Goal: Task Accomplishment & Management: Complete application form

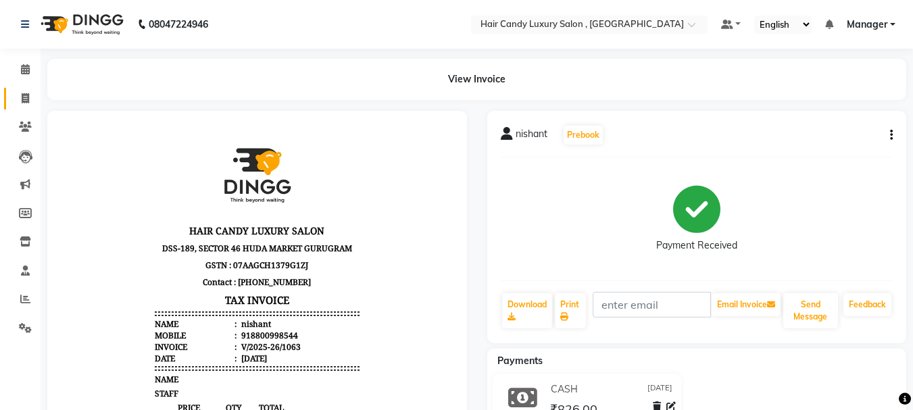
click at [18, 89] on link "Invoice" at bounding box center [20, 99] width 32 height 22
select select "service"
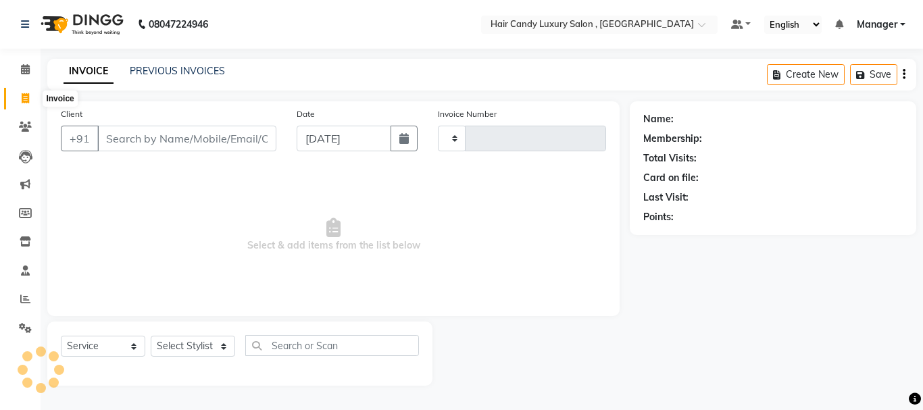
type input "1064"
select select "8304"
click at [230, 146] on input "Client" at bounding box center [186, 139] width 179 height 26
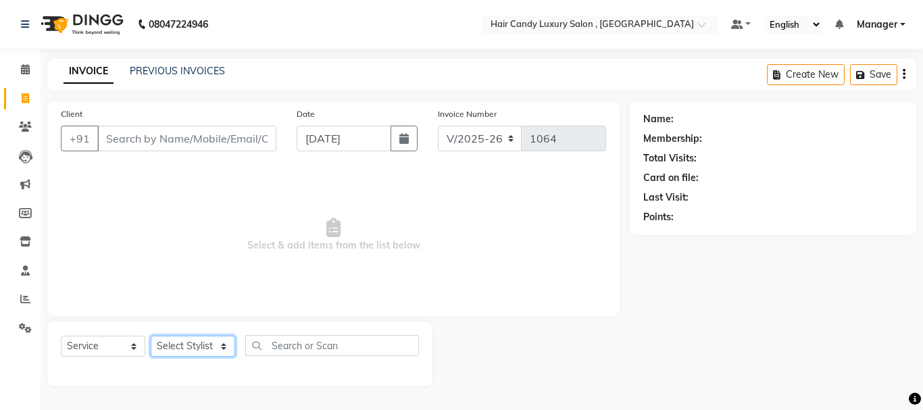
click at [197, 346] on select "Select Stylist [PERSON_NAME] [DEMOGRAPHIC_DATA] Manager Manager [PERSON_NAME] […" at bounding box center [193, 346] width 84 height 21
select select "80577"
click at [151, 336] on select "Select Stylist [PERSON_NAME] [DEMOGRAPHIC_DATA] Manager Manager [PERSON_NAME] […" at bounding box center [193, 346] width 84 height 21
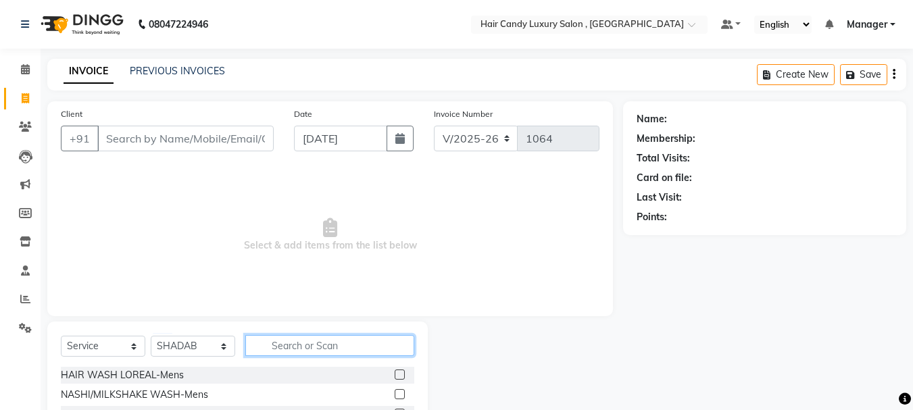
click at [335, 345] on input "text" at bounding box center [329, 345] width 169 height 21
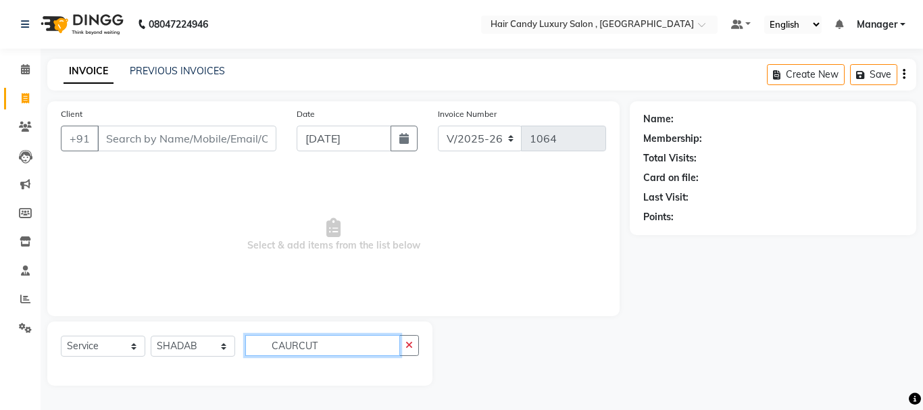
click at [285, 345] on input "CAURCUT" at bounding box center [322, 345] width 155 height 21
click at [292, 349] on input "CAURCUT" at bounding box center [322, 345] width 155 height 21
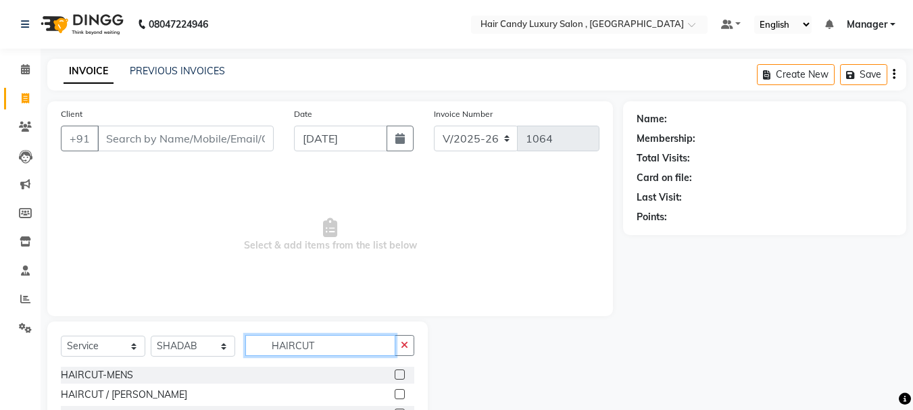
type input "HAIRCUT"
click at [401, 372] on label at bounding box center [400, 375] width 10 height 10
click at [401, 372] on input "checkbox" at bounding box center [399, 375] width 9 height 9
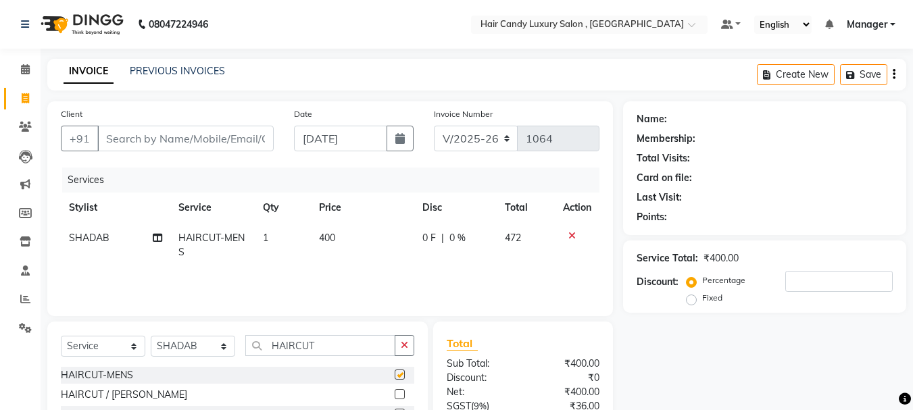
checkbox input "false"
click at [373, 349] on input "HAIRCUT" at bounding box center [320, 345] width 150 height 21
click at [413, 342] on button "button" at bounding box center [405, 345] width 20 height 21
type input "MASS"
click at [395, 370] on label at bounding box center [400, 375] width 10 height 10
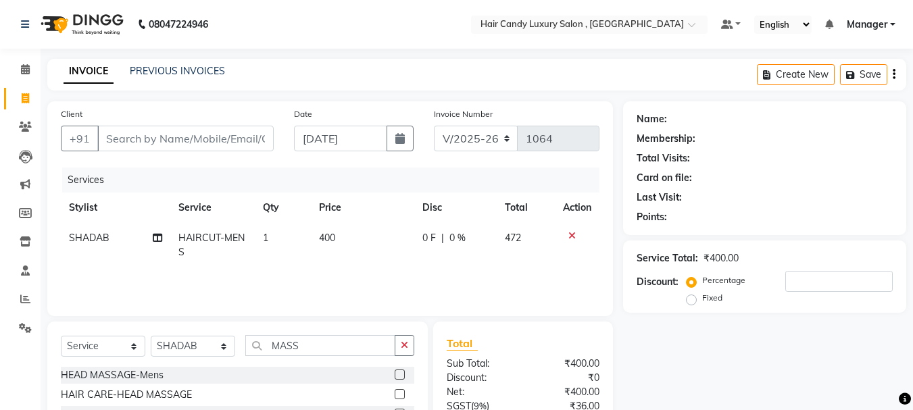
click at [395, 371] on input "checkbox" at bounding box center [399, 375] width 9 height 9
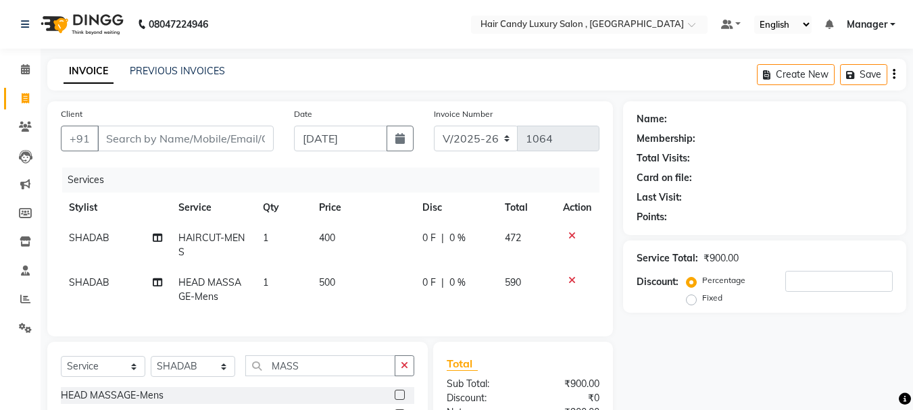
click at [399, 400] on label at bounding box center [400, 395] width 10 height 10
click at [399, 400] on input "checkbox" at bounding box center [399, 395] width 9 height 9
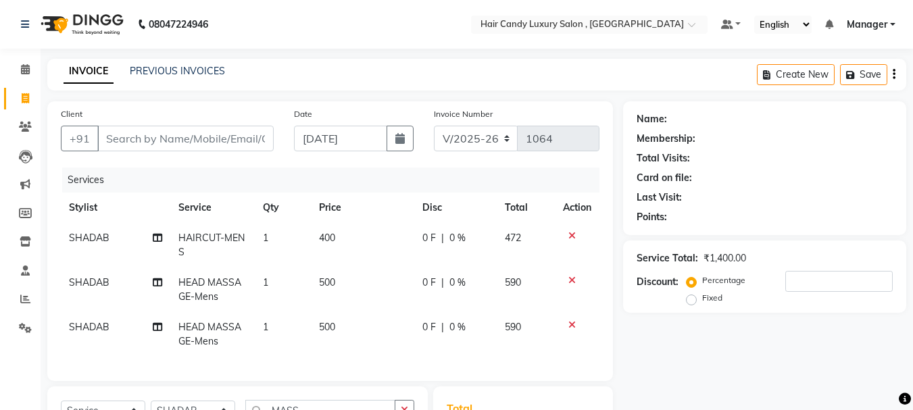
checkbox input "false"
click at [228, 140] on input "Client" at bounding box center [185, 139] width 176 height 26
type input "N"
type input "0"
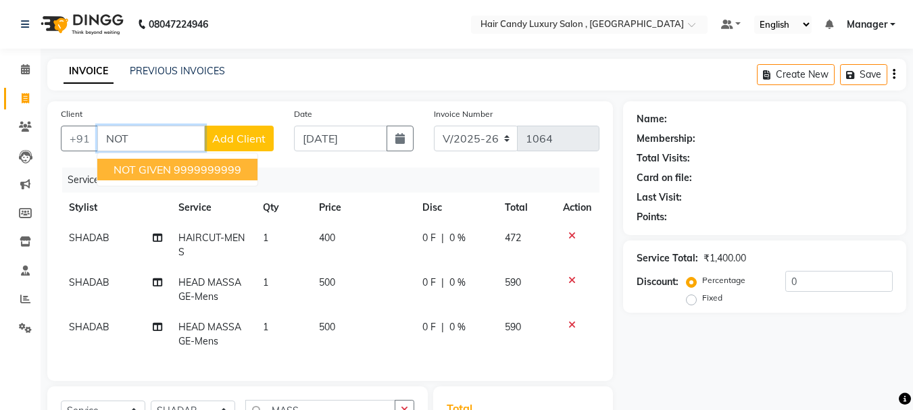
click at [217, 163] on ngb-highlight "9999999999" at bounding box center [208, 170] width 68 height 14
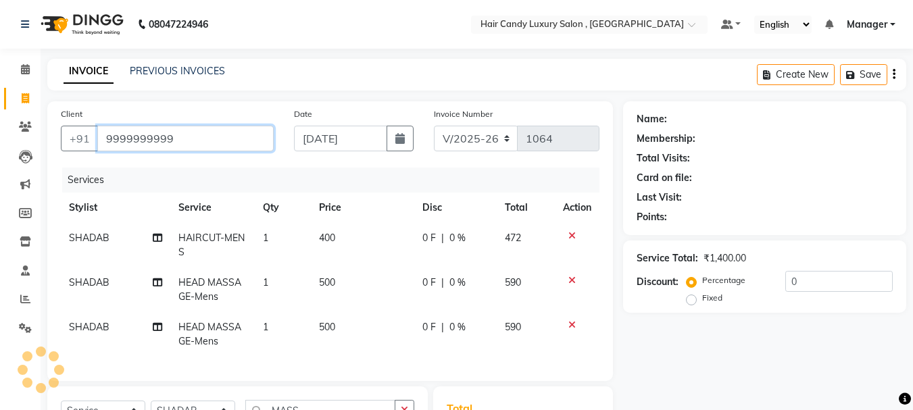
type input "9999999999"
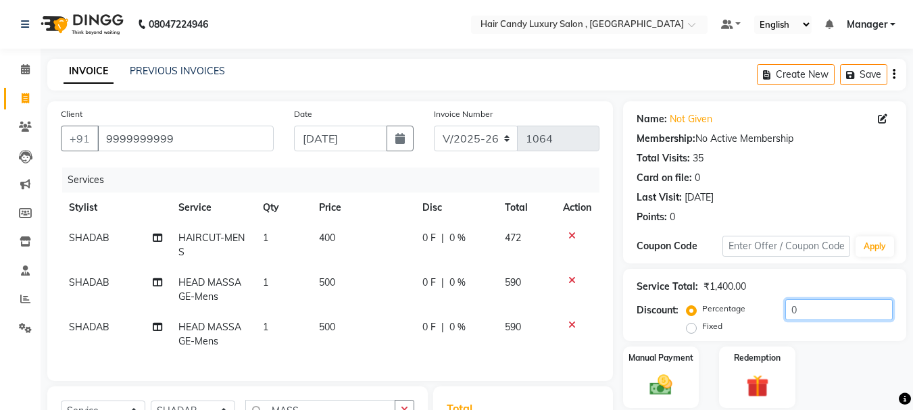
click at [826, 303] on input "0" at bounding box center [838, 309] width 107 height 21
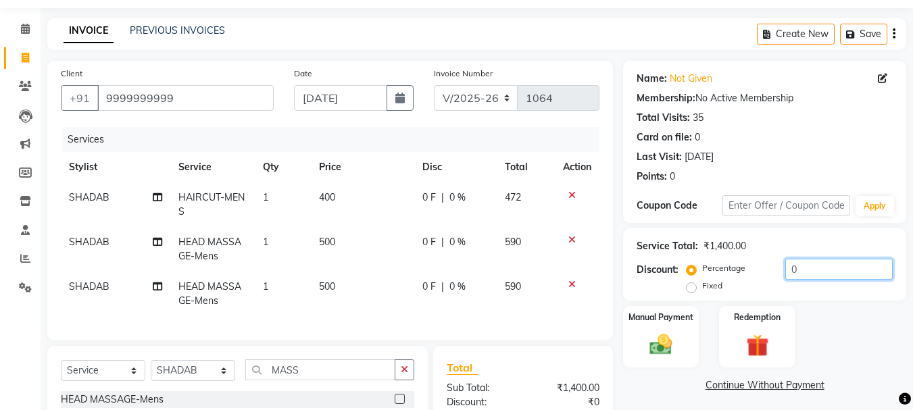
scroll to position [68, 0]
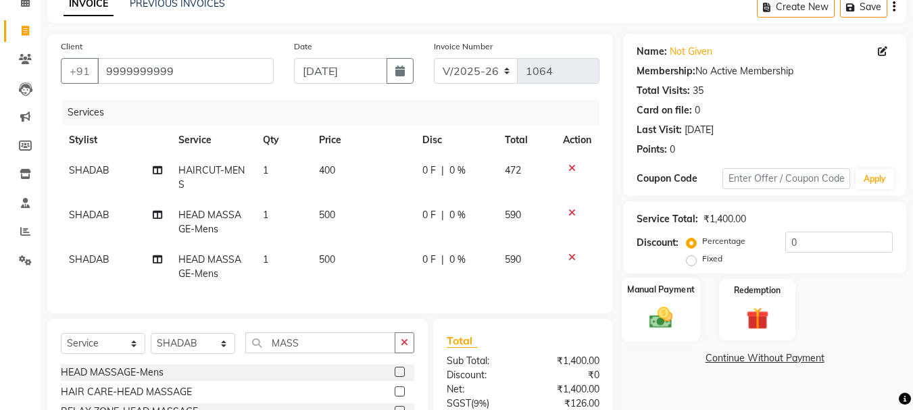
click at [663, 295] on label "Manual Payment" at bounding box center [661, 289] width 68 height 13
click at [763, 357] on span "UPI" at bounding box center [766, 359] width 21 height 16
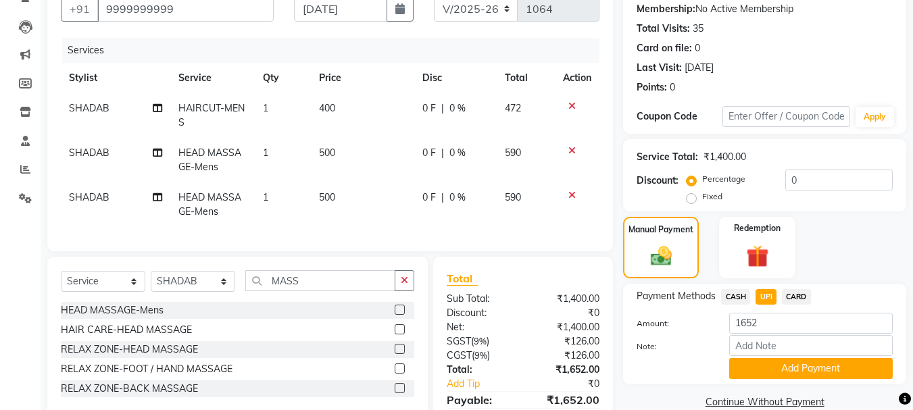
scroll to position [205, 0]
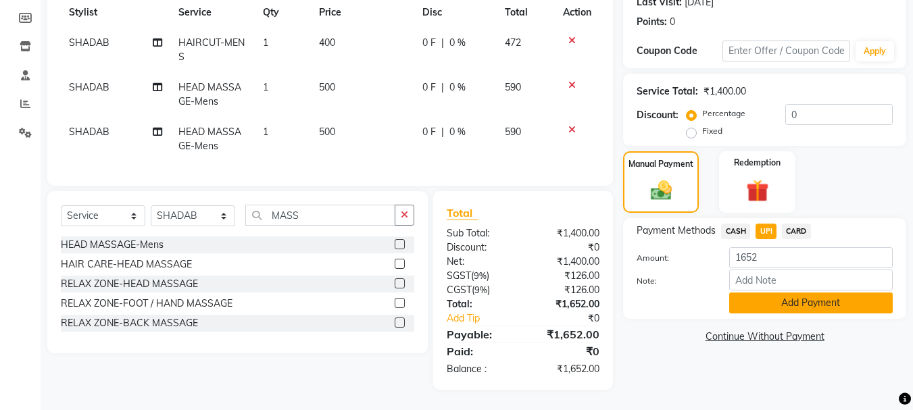
click at [801, 293] on button "Add Payment" at bounding box center [811, 303] width 164 height 21
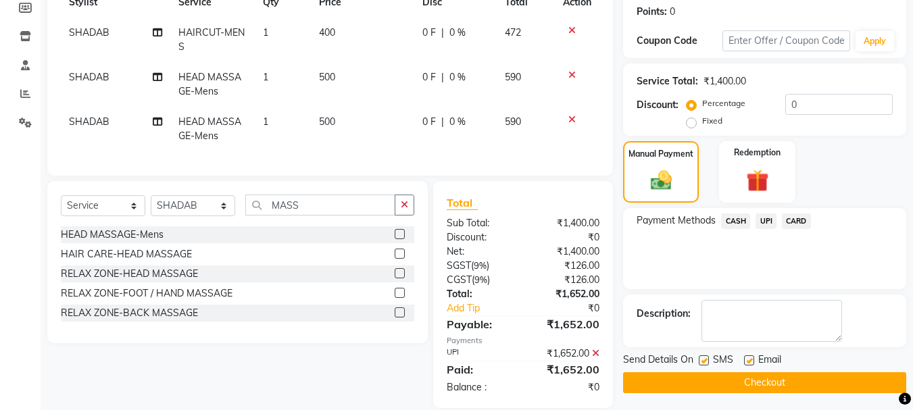
click at [795, 381] on button "Checkout" at bounding box center [764, 382] width 283 height 21
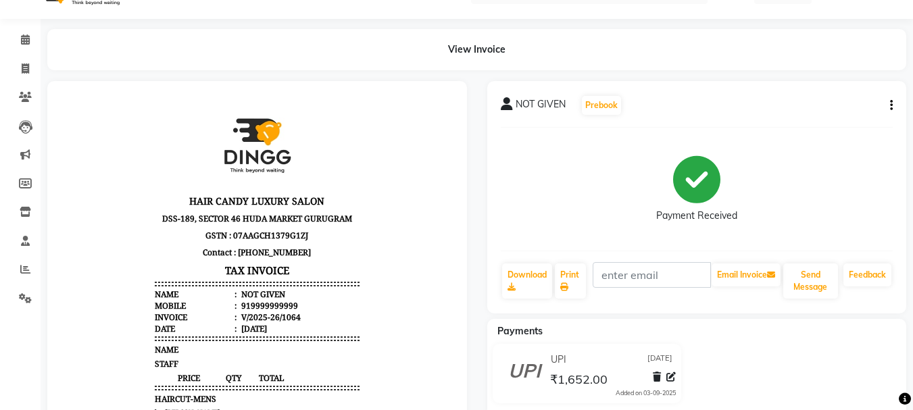
scroll to position [26, 0]
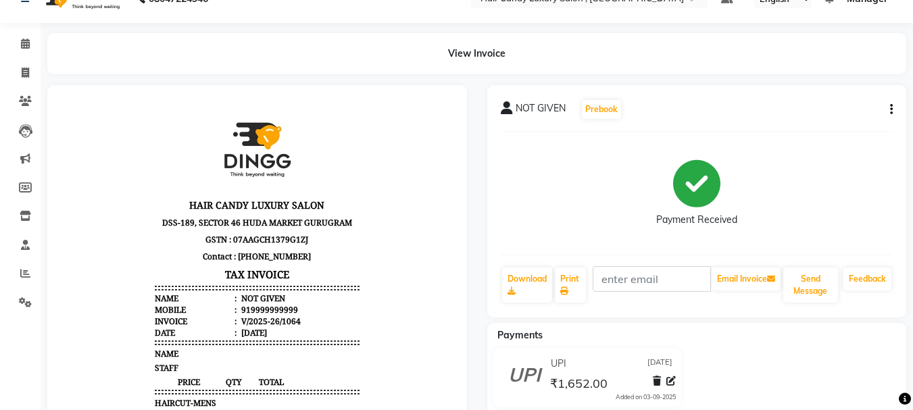
click at [892, 100] on div "NOT GIVEN Prebook" at bounding box center [697, 110] width 393 height 22
click at [889, 115] on button "button" at bounding box center [889, 110] width 8 height 14
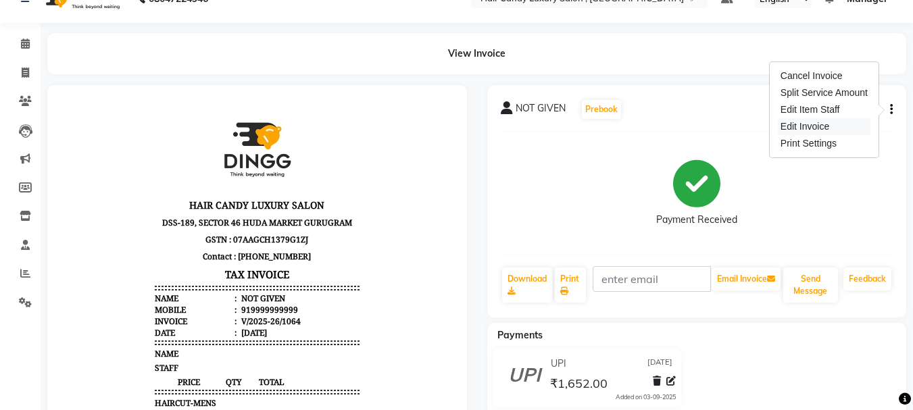
click at [834, 124] on div "Edit Invoice" at bounding box center [824, 126] width 93 height 17
select select "service"
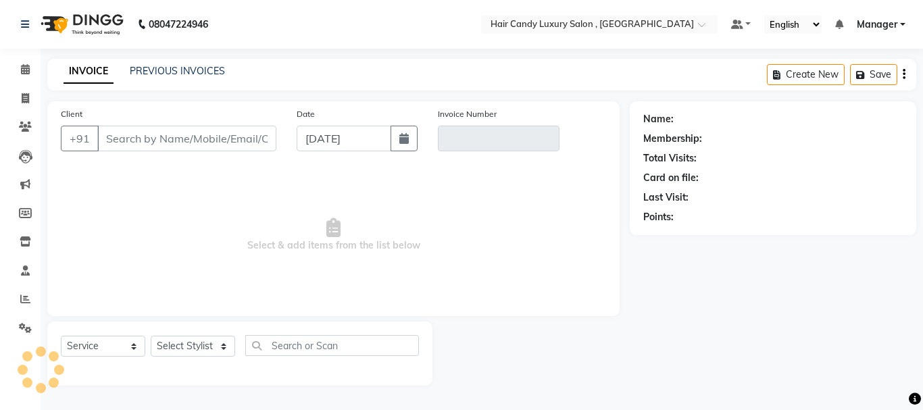
type input "9999999999"
type input "V/2025-26/1064"
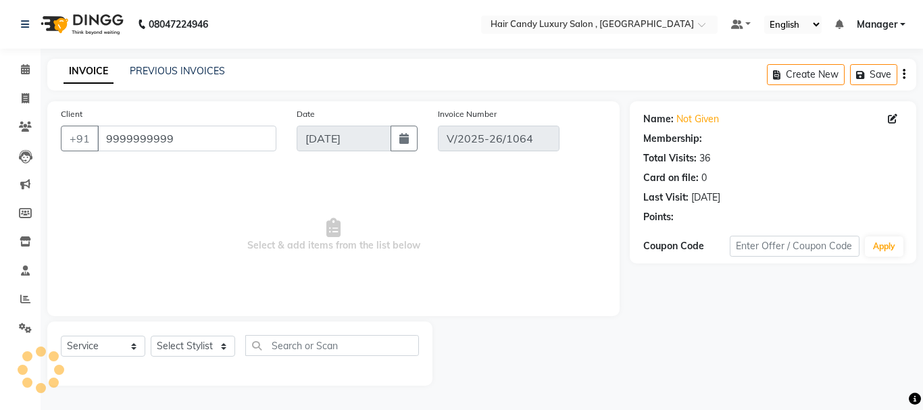
select select "select"
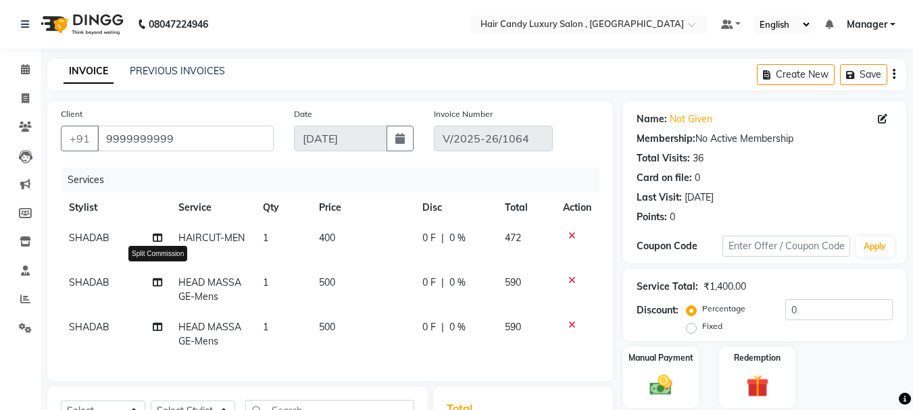
click at [159, 280] on icon at bounding box center [157, 282] width 9 height 9
select select "80577"
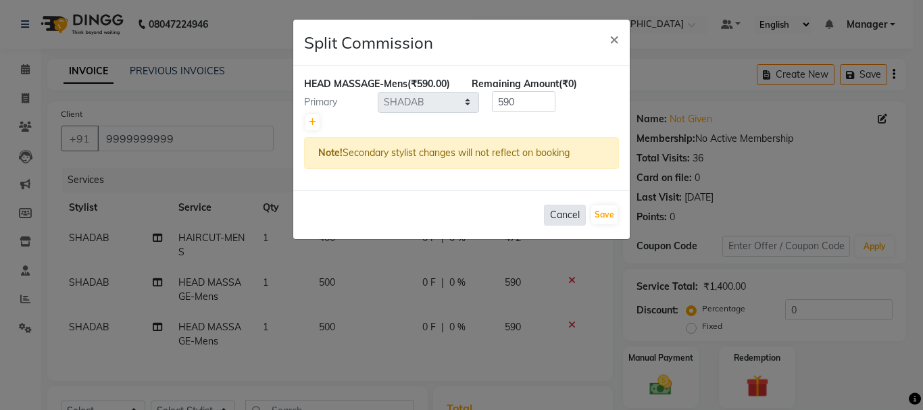
click at [574, 226] on button "Cancel" at bounding box center [565, 215] width 42 height 21
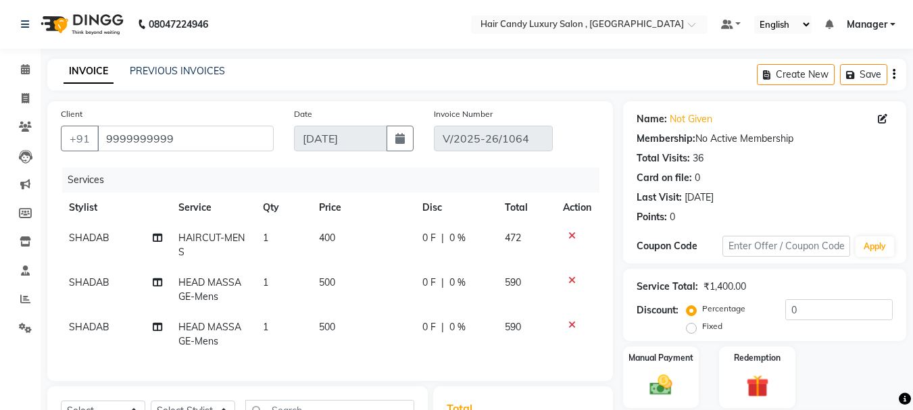
click at [114, 278] on td "SHADAB" at bounding box center [115, 290] width 109 height 45
select select "80577"
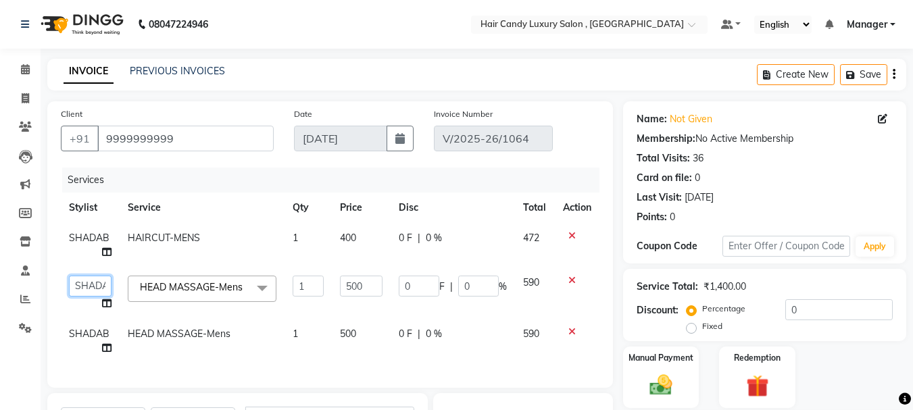
click at [104, 283] on select "[PERSON_NAME] [DEMOGRAPHIC_DATA] Manager Manager [PERSON_NAME] [PERSON_NAME] [P…" at bounding box center [90, 286] width 43 height 21
select select "86356"
click at [100, 335] on span "SHADAB" at bounding box center [89, 334] width 41 height 12
select select "80577"
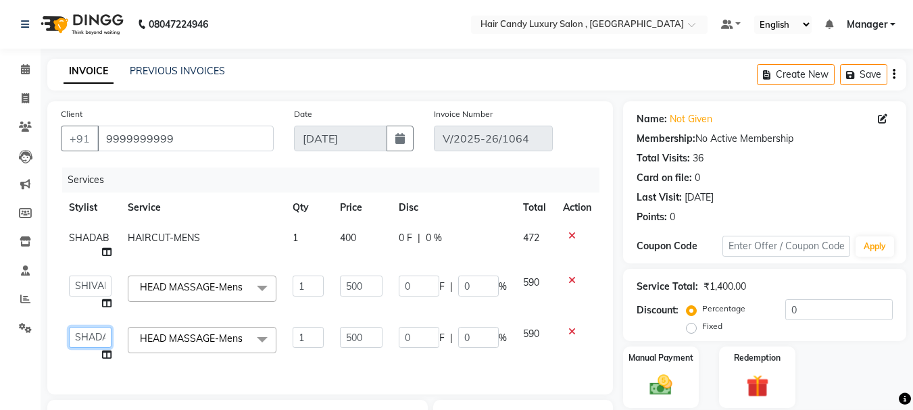
click at [94, 331] on select "[PERSON_NAME] [DEMOGRAPHIC_DATA] Manager Manager [PERSON_NAME] [PERSON_NAME] [P…" at bounding box center [90, 337] width 43 height 21
select select "86356"
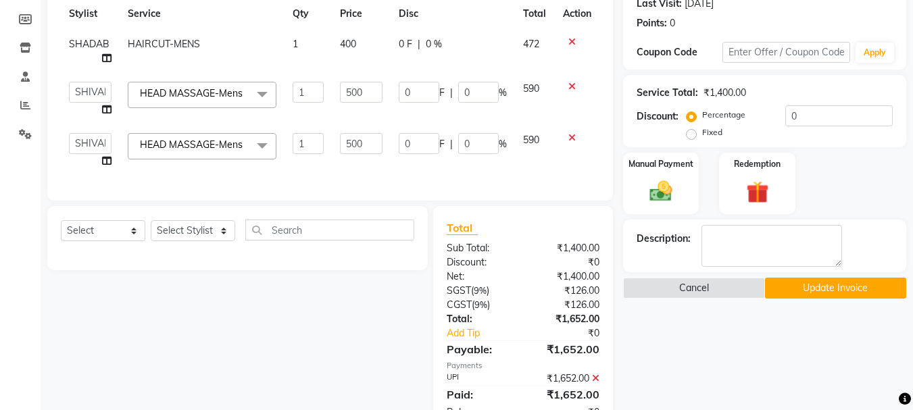
scroll to position [203, 0]
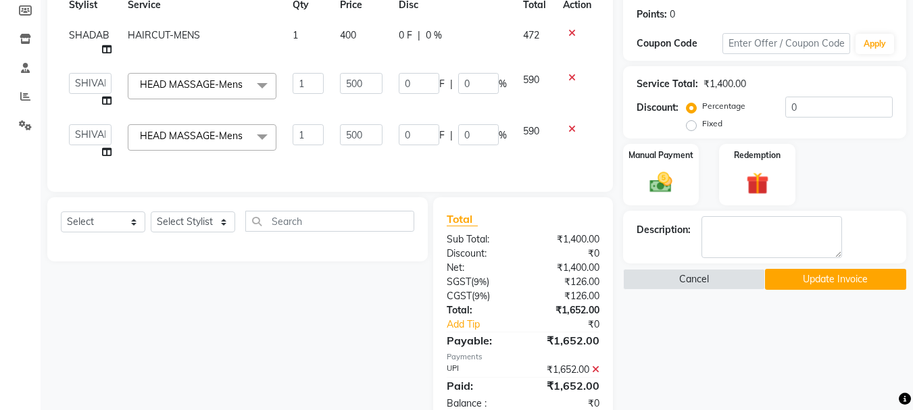
click at [815, 280] on button "Update Invoice" at bounding box center [835, 279] width 141 height 21
